Goal: Information Seeking & Learning: Find specific fact

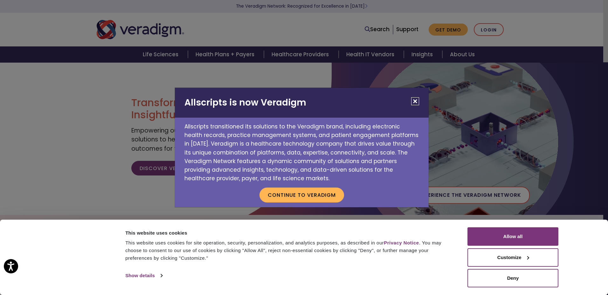
click at [414, 101] on button "Close" at bounding box center [415, 101] width 8 height 8
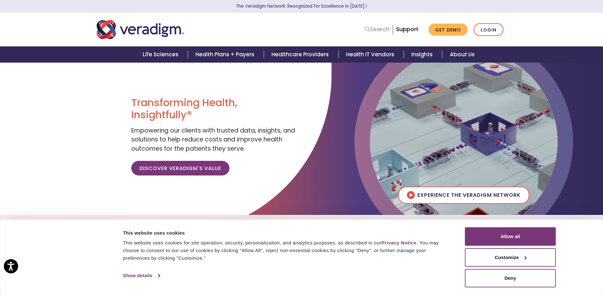
click at [377, 30] on link "Search" at bounding box center [376, 29] width 25 height 9
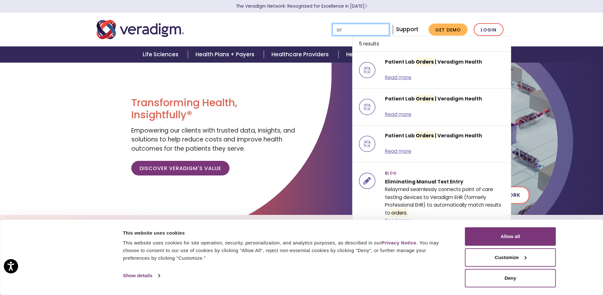
type input "o"
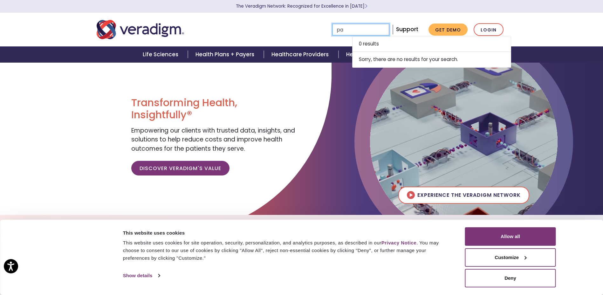
type input "p"
type input "r"
type input "o"
type input "t"
